Goal: Register for event/course

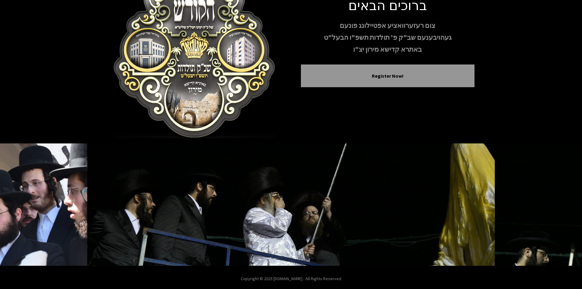
scroll to position [53, 0]
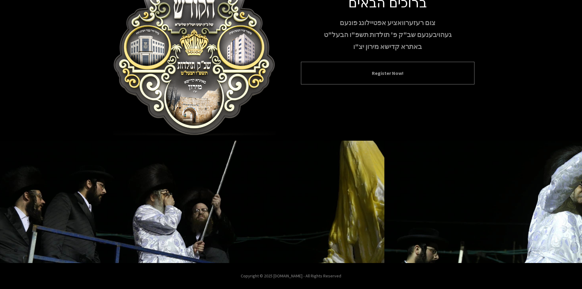
click at [378, 78] on div "Register Now!" at bounding box center [388, 73] width 174 height 23
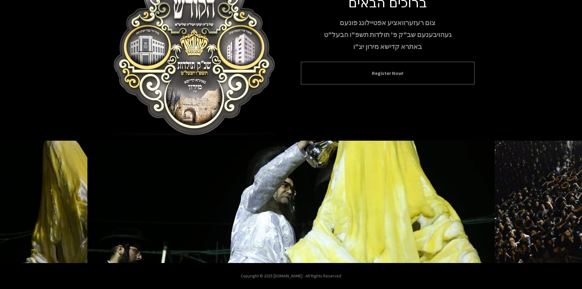
click at [380, 73] on button "Register Now!" at bounding box center [388, 72] width 158 height 7
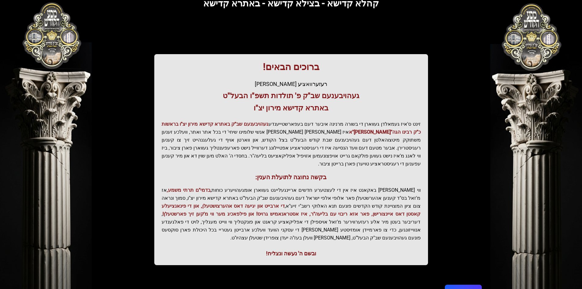
scroll to position [65, 0]
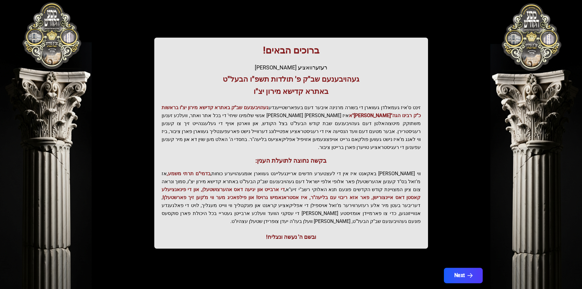
click at [462, 268] on button "Next" at bounding box center [463, 275] width 39 height 15
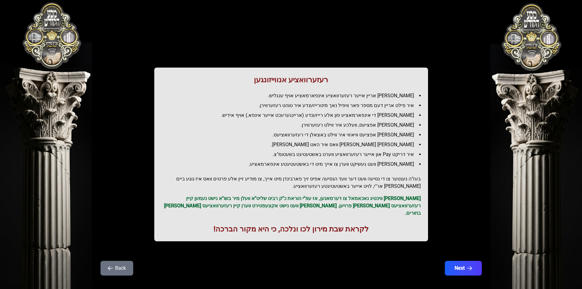
scroll to position [7, 0]
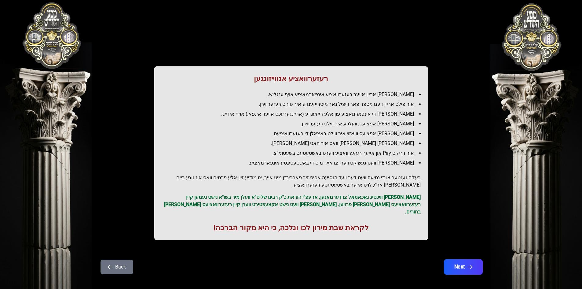
click at [464, 259] on button "Next" at bounding box center [463, 266] width 39 height 15
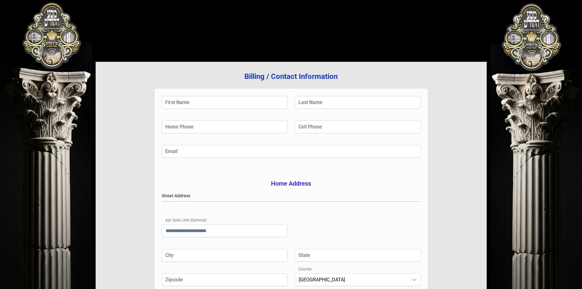
scroll to position [0, 0]
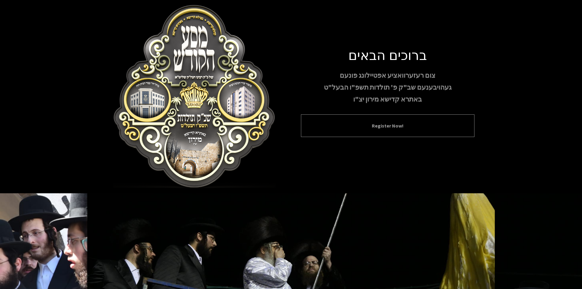
click at [376, 125] on button "Register Now!" at bounding box center [388, 125] width 158 height 7
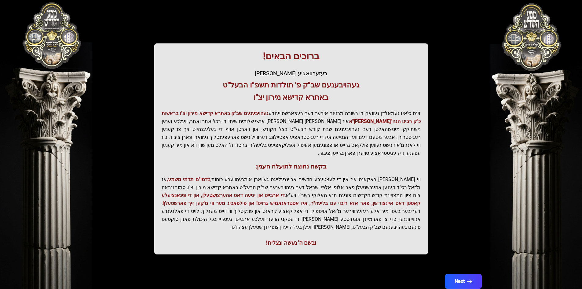
scroll to position [65, 0]
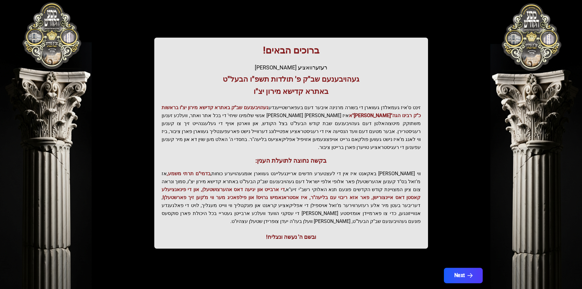
click at [467, 273] on icon "button" at bounding box center [469, 275] width 5 height 5
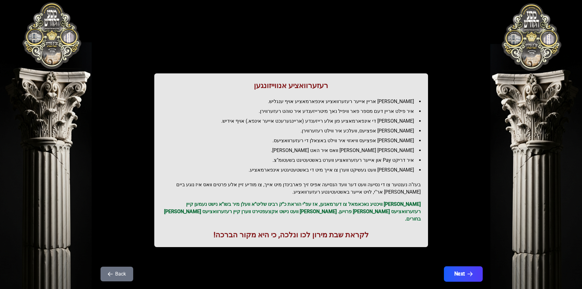
click at [460, 268] on button "Next" at bounding box center [463, 273] width 39 height 15
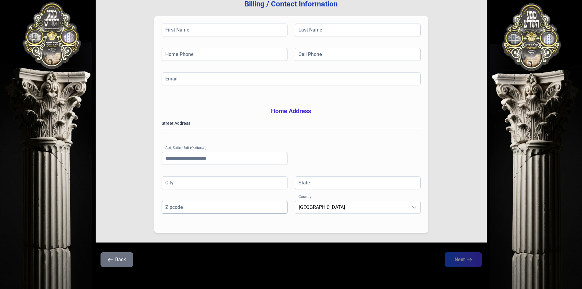
scroll to position [90, 0]
click at [319, 72] on input "Email" at bounding box center [291, 78] width 259 height 13
click at [162, 129] on gmp-place-autocomplete at bounding box center [162, 129] width 0 height 0
click at [243, 160] on input "Apt, Suite, Unit (Optional)" at bounding box center [225, 158] width 126 height 13
click at [248, 185] on input "City" at bounding box center [225, 182] width 126 height 13
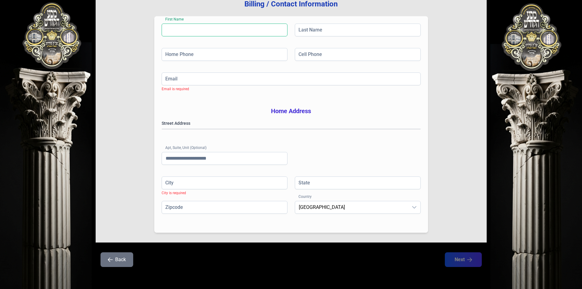
click at [257, 24] on input "First Name" at bounding box center [225, 30] width 126 height 13
click at [205, 182] on input "City" at bounding box center [225, 182] width 126 height 13
click at [162, 129] on gmp-place-autocomplete at bounding box center [162, 129] width 0 height 0
